Goal: Information Seeking & Learning: Find specific fact

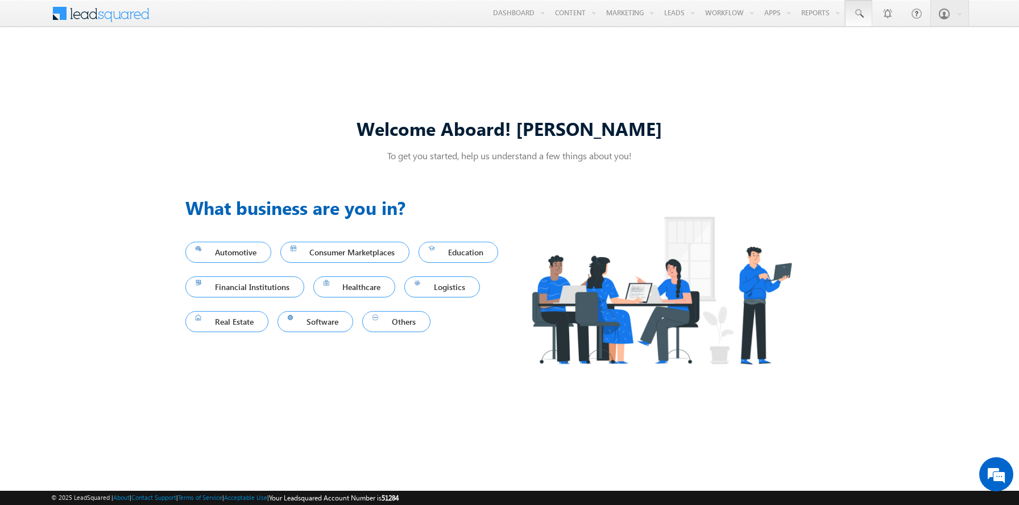
click at [859, 14] on span at bounding box center [858, 13] width 11 height 11
type input "8999578162"
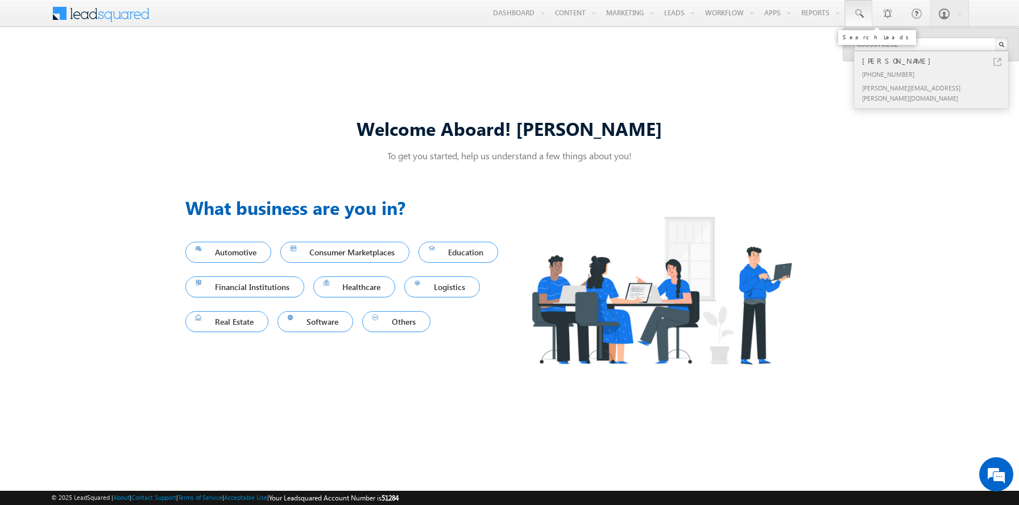
click at [936, 61] on div "[PERSON_NAME]" at bounding box center [936, 61] width 152 height 13
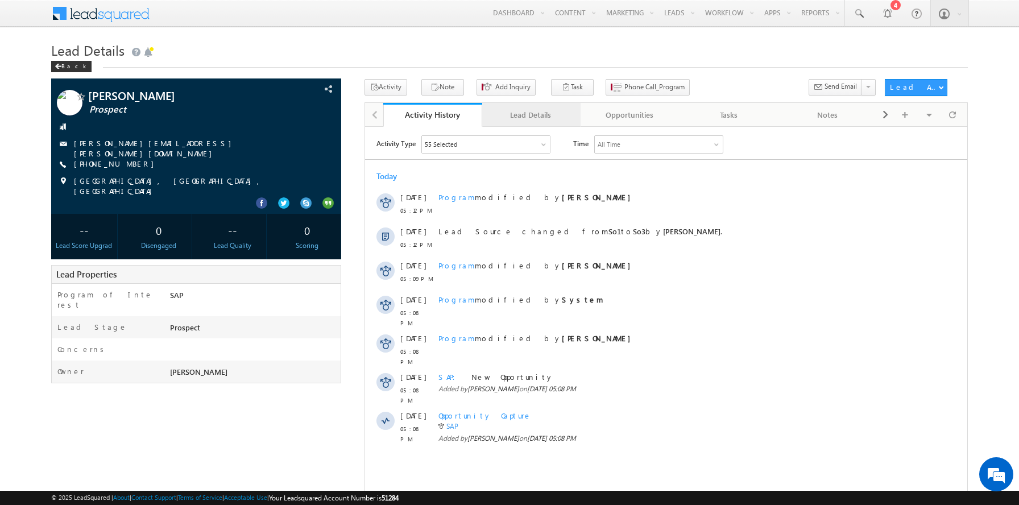
click at [531, 115] on div "Lead Details" at bounding box center [531, 115] width 80 height 14
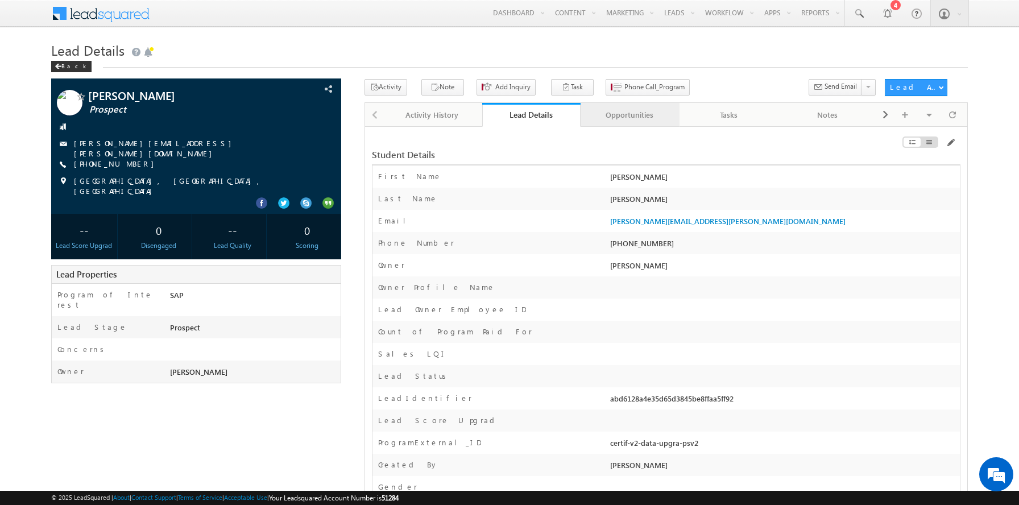
click at [630, 115] on div "Opportunities" at bounding box center [630, 115] width 80 height 14
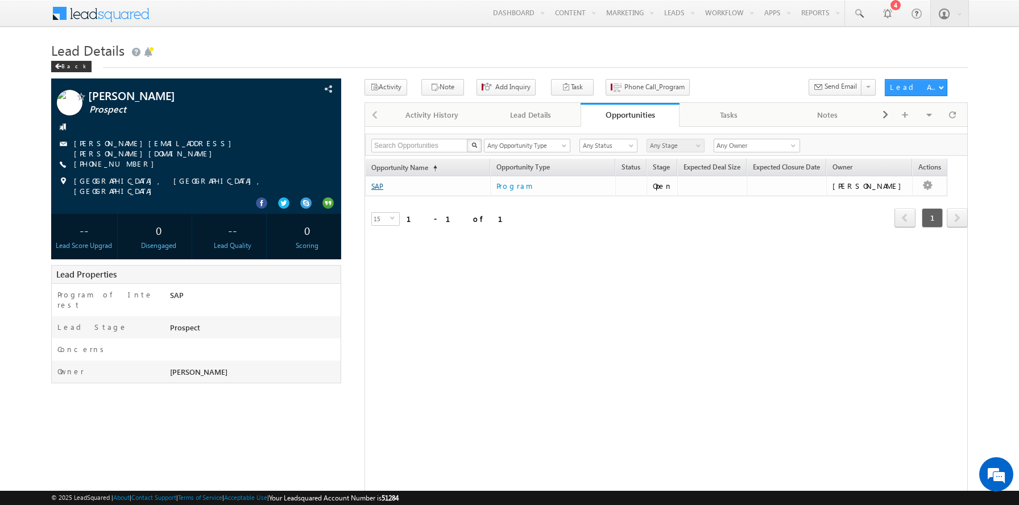
click at [377, 187] on link "SAP" at bounding box center [377, 186] width 12 height 9
